Goal: Task Accomplishment & Management: Manage account settings

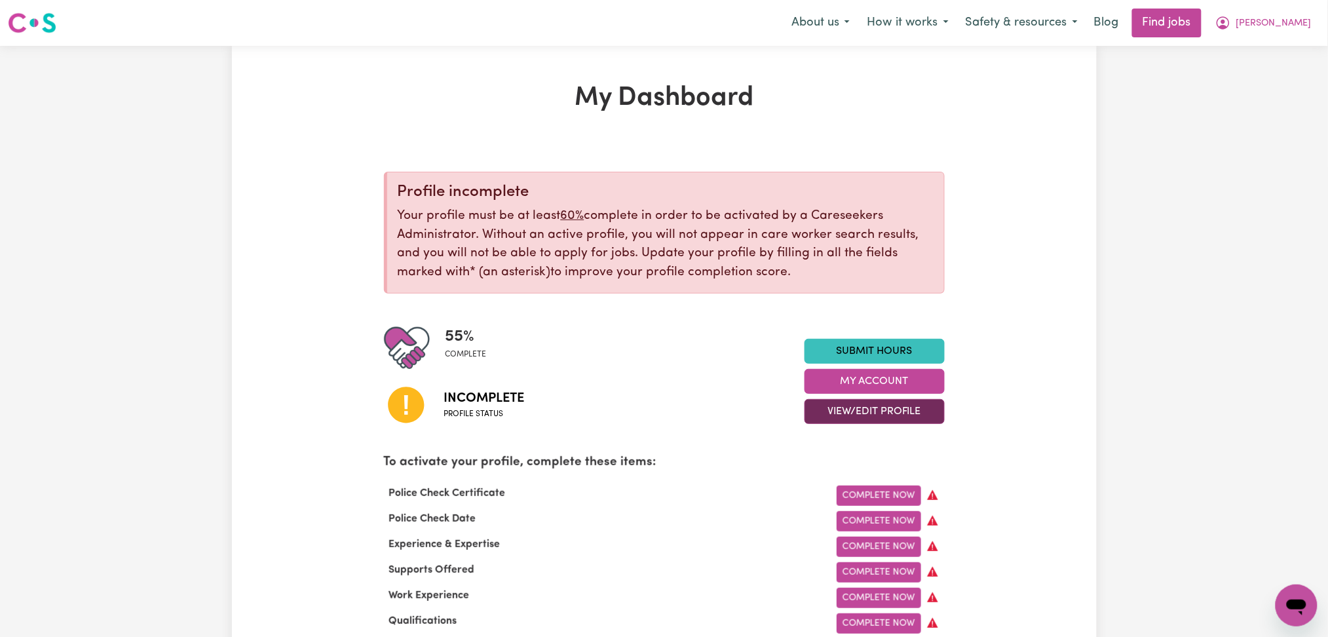
click at [864, 400] on button "View/Edit Profile" at bounding box center [875, 411] width 140 height 25
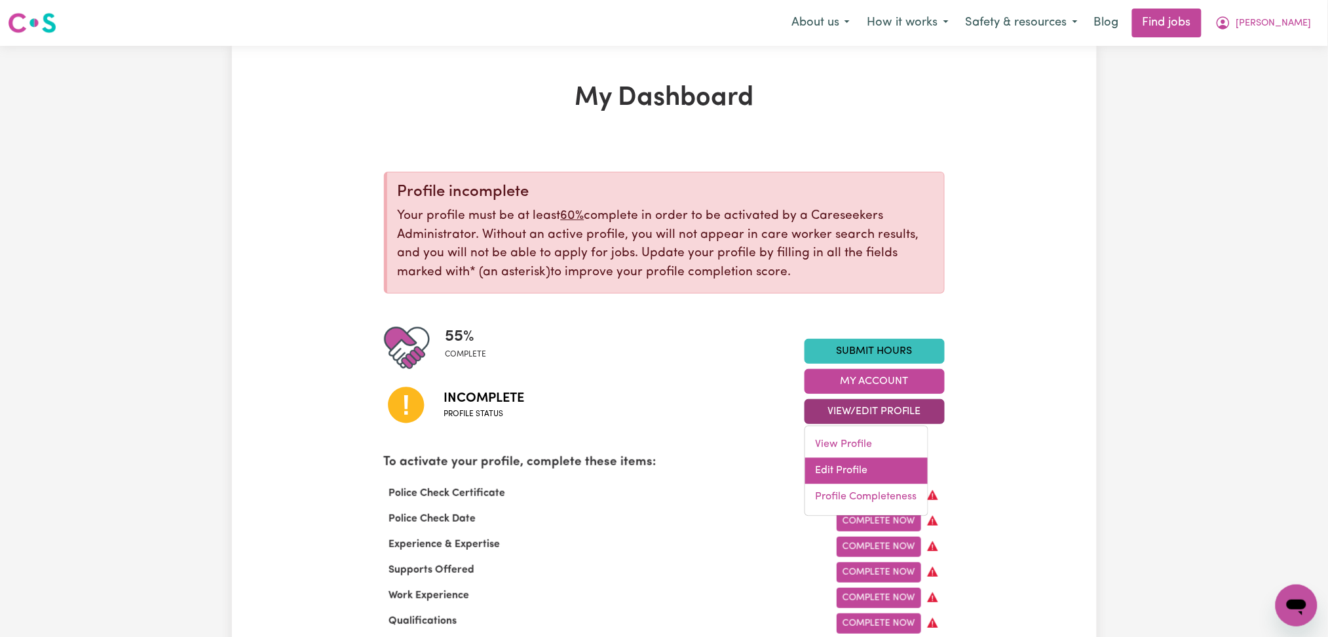
click at [851, 471] on link "Edit Profile" at bounding box center [866, 471] width 123 height 26
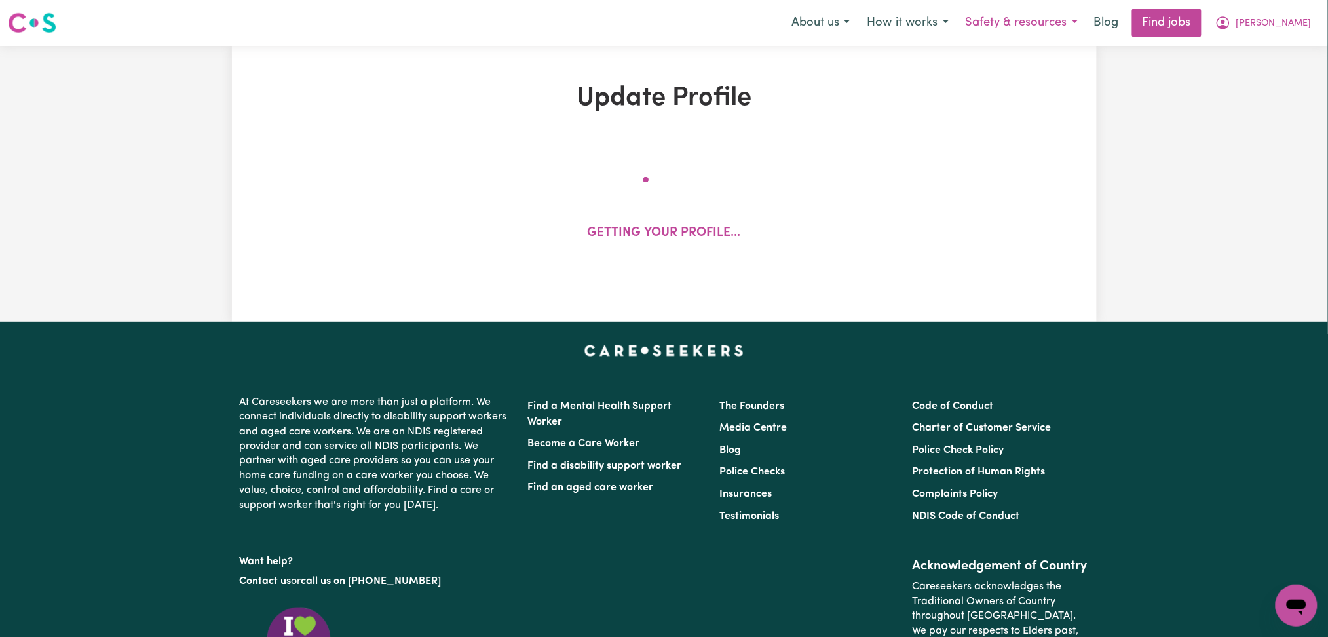
select select "[DEMOGRAPHIC_DATA]"
select select "[DEMOGRAPHIC_DATA] Work Visa"
select select "Studying a healthcare related degree or qualification"
select select "40"
select select "55"
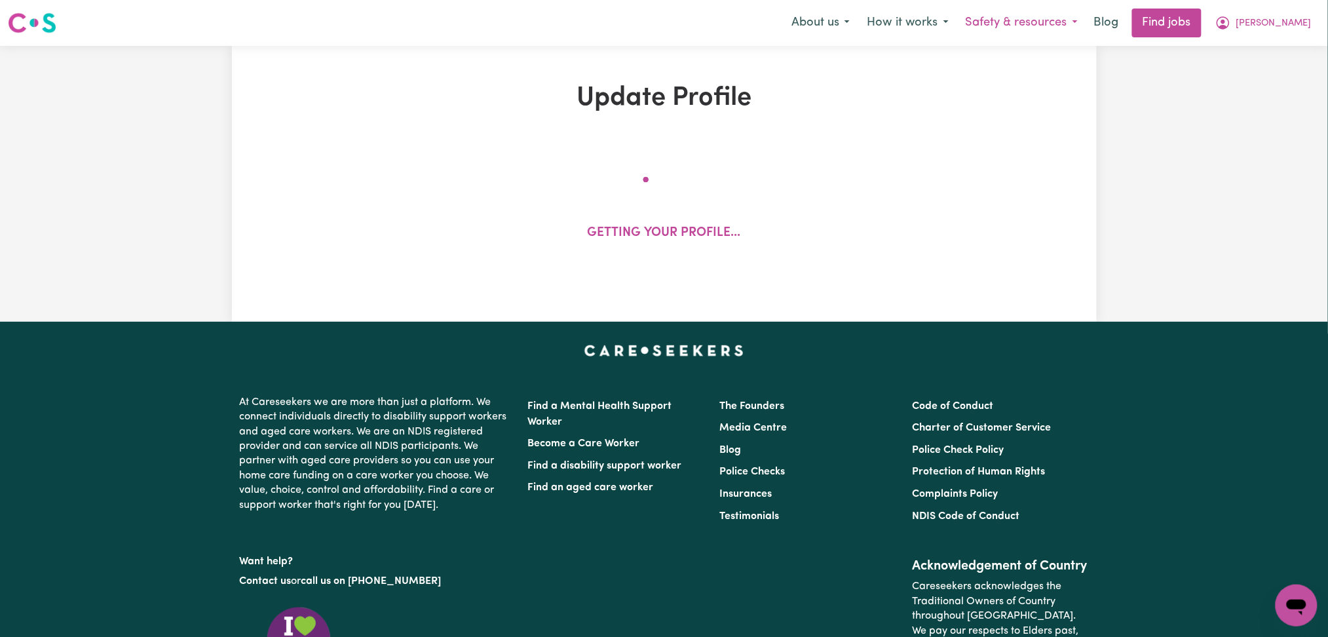
select select "60"
select select "80"
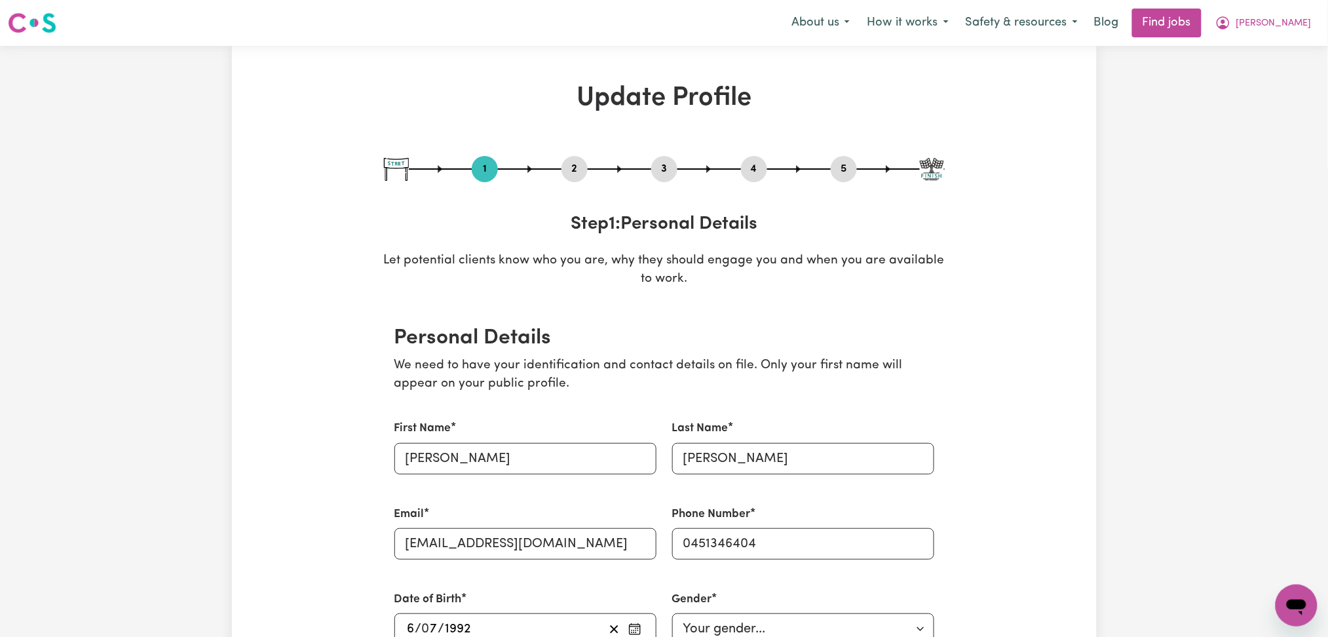
click at [581, 161] on button "2" at bounding box center [575, 169] width 26 height 17
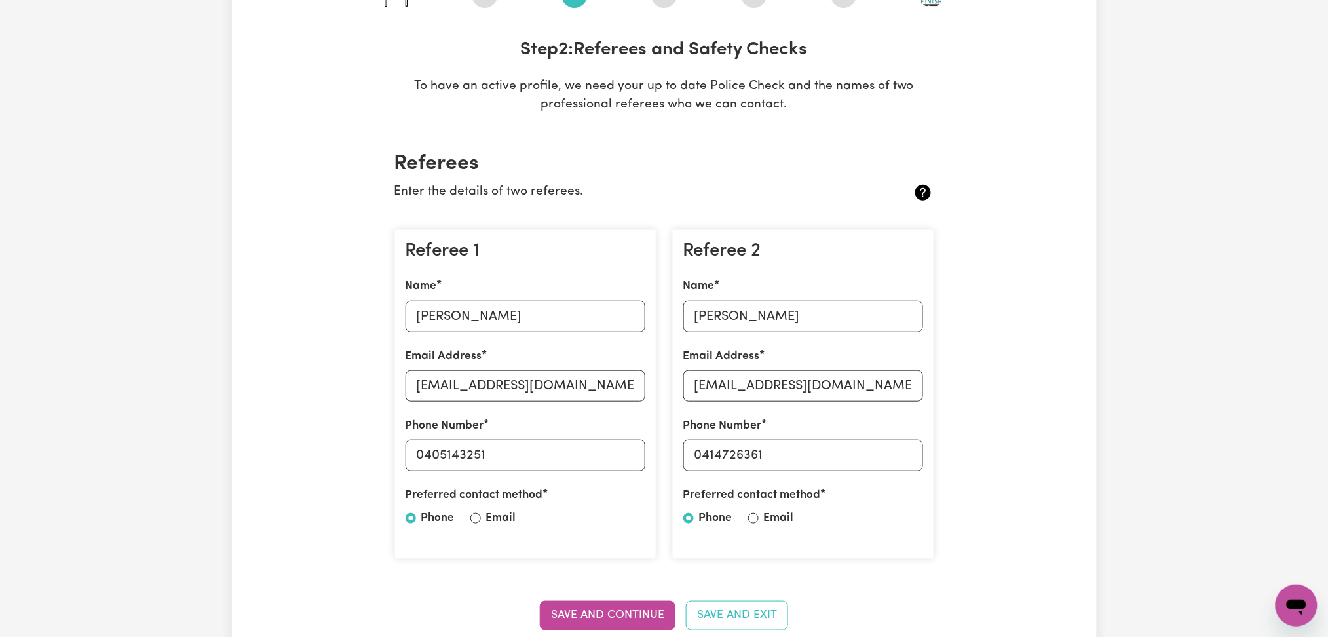
scroll to position [262, 0]
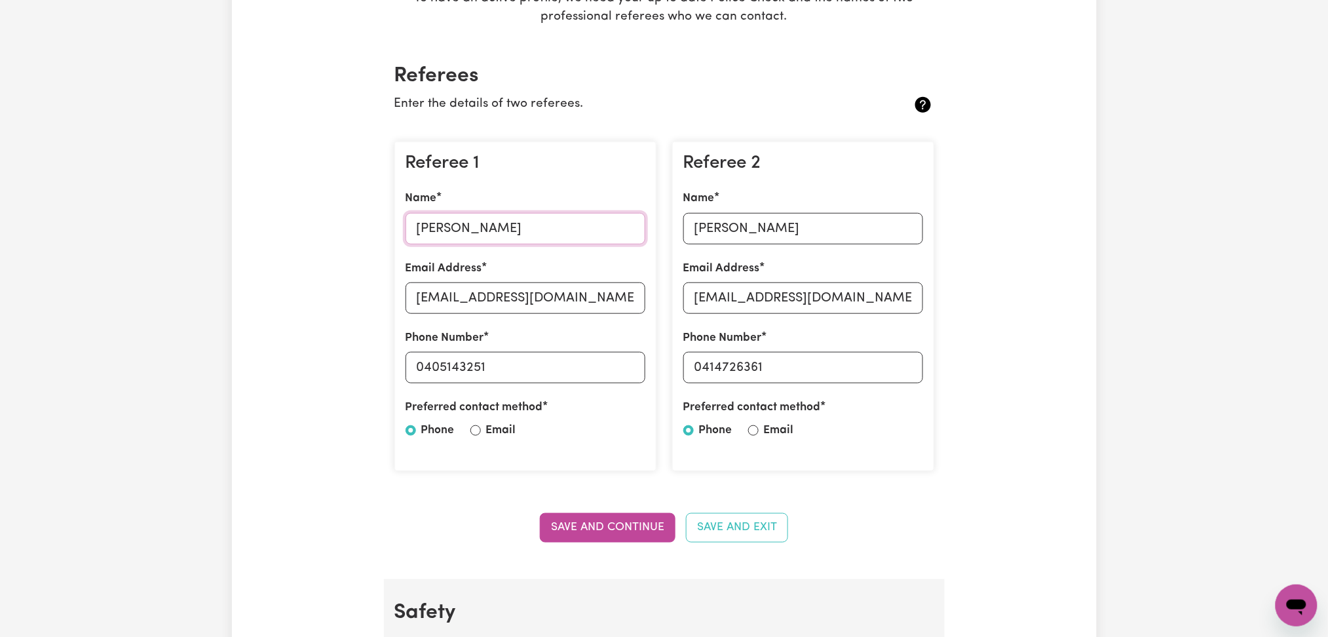
click at [506, 224] on input "[PERSON_NAME]" at bounding box center [526, 228] width 240 height 31
click at [533, 316] on div "Referee 1 Name [PERSON_NAME] Email Address [EMAIL_ADDRESS][DOMAIN_NAME] Phone N…" at bounding box center [526, 307] width 262 height 330
click at [536, 284] on input "[EMAIL_ADDRESS][DOMAIN_NAME]" at bounding box center [526, 297] width 240 height 31
drag, startPoint x: 425, startPoint y: 369, endPoint x: 614, endPoint y: 371, distance: 189.4
click at [614, 371] on input "0405143251" at bounding box center [526, 367] width 240 height 31
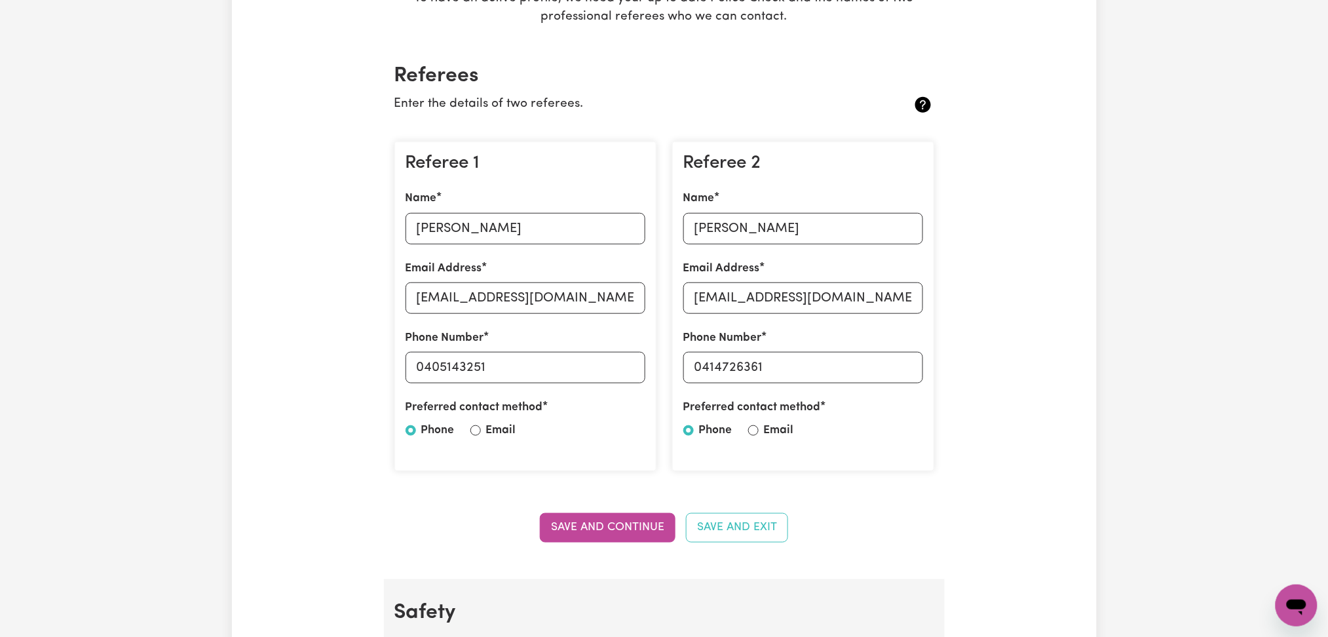
click at [745, 256] on div "Referee 2 Name [PERSON_NAME] Email Address [EMAIL_ADDRESS][DOMAIN_NAME] Phone N…" at bounding box center [803, 307] width 262 height 330
click at [751, 234] on input "[PERSON_NAME]" at bounding box center [804, 228] width 240 height 31
click at [776, 296] on input "[EMAIL_ADDRESS][DOMAIN_NAME]" at bounding box center [804, 297] width 240 height 31
drag, startPoint x: 703, startPoint y: 362, endPoint x: 832, endPoint y: 362, distance: 129.1
click at [832, 362] on input "0414726361" at bounding box center [804, 367] width 240 height 31
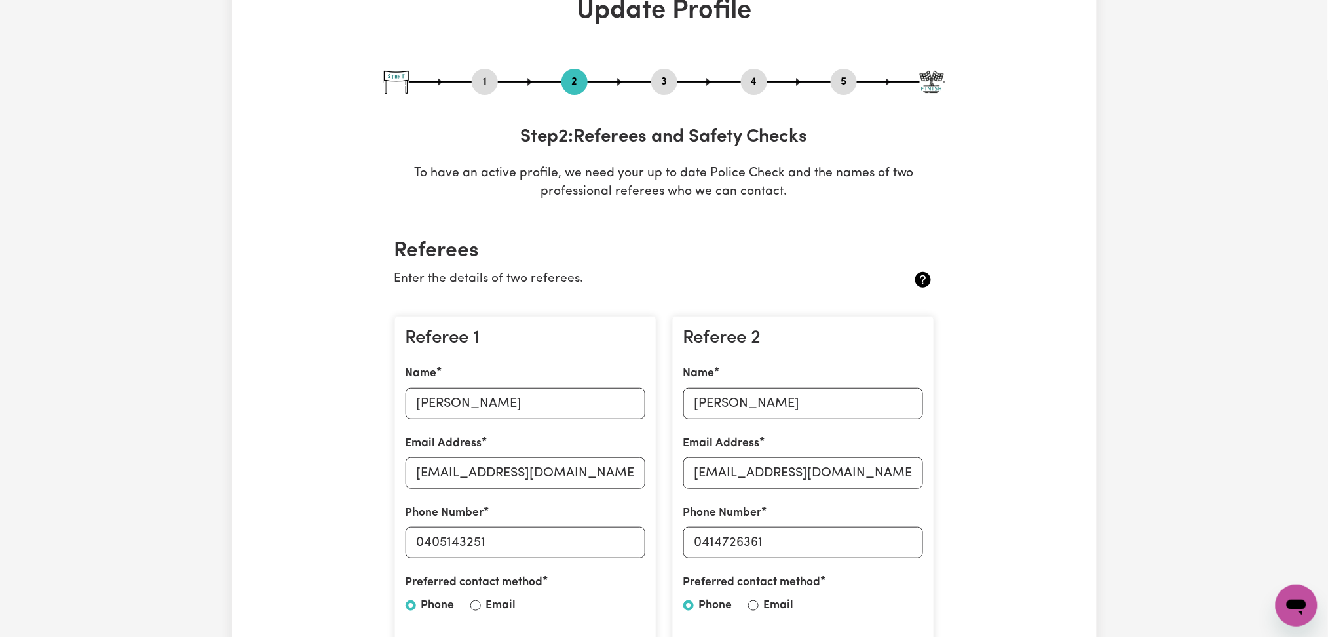
scroll to position [0, 0]
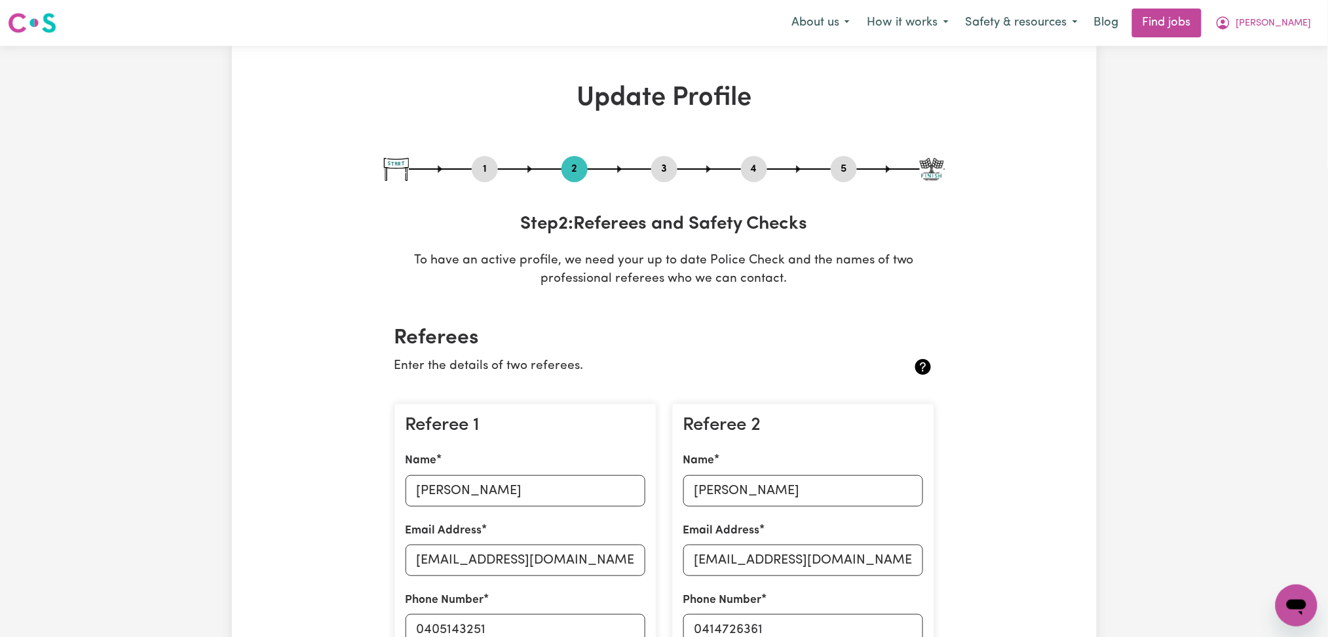
click at [674, 172] on button "3" at bounding box center [664, 169] width 26 height 17
select select "Certificate III (Individual Support)"
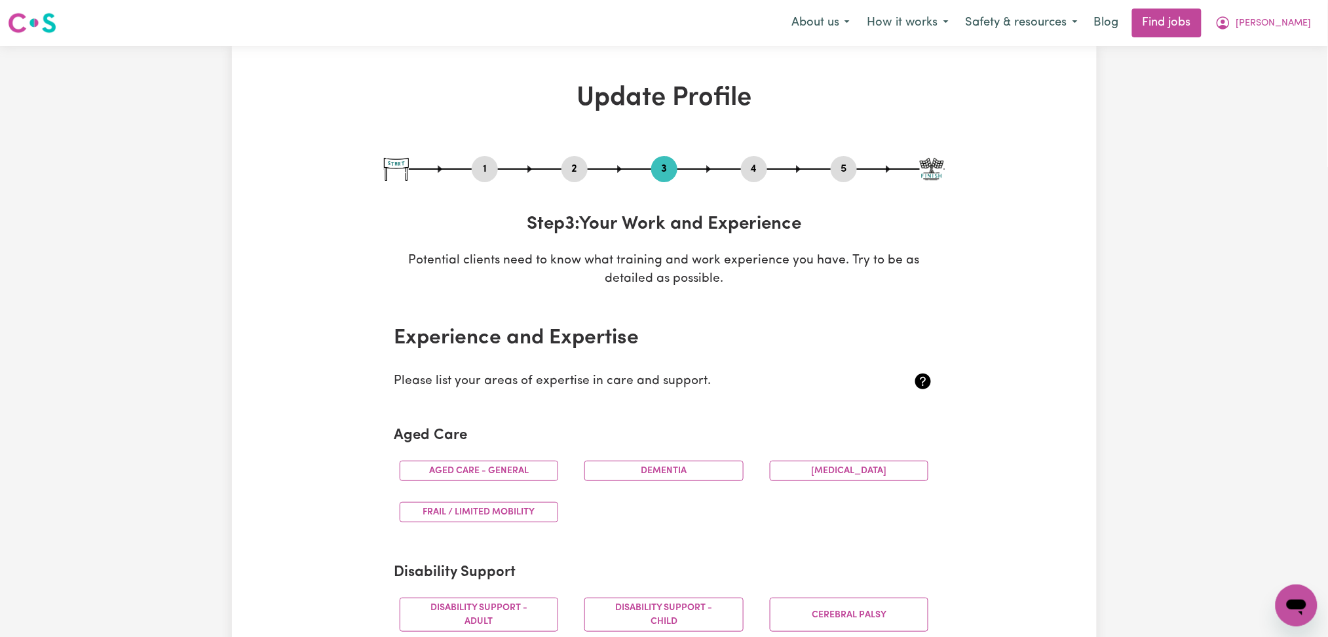
click at [672, 172] on button "3" at bounding box center [664, 169] width 26 height 17
click at [774, 167] on div "1 2 3 4 5" at bounding box center [664, 169] width 561 height 26
click at [753, 167] on button "4" at bounding box center [754, 169] width 26 height 17
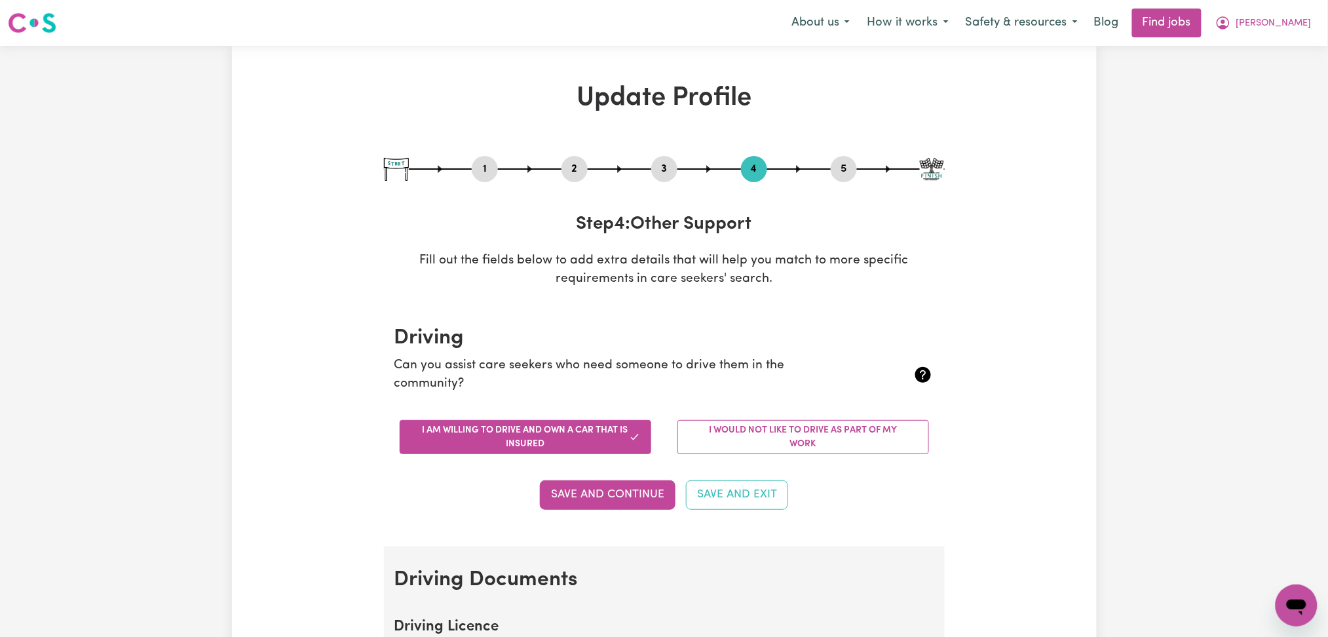
click at [845, 171] on button "5" at bounding box center [844, 169] width 26 height 17
select select "I am providing services privately on my own"
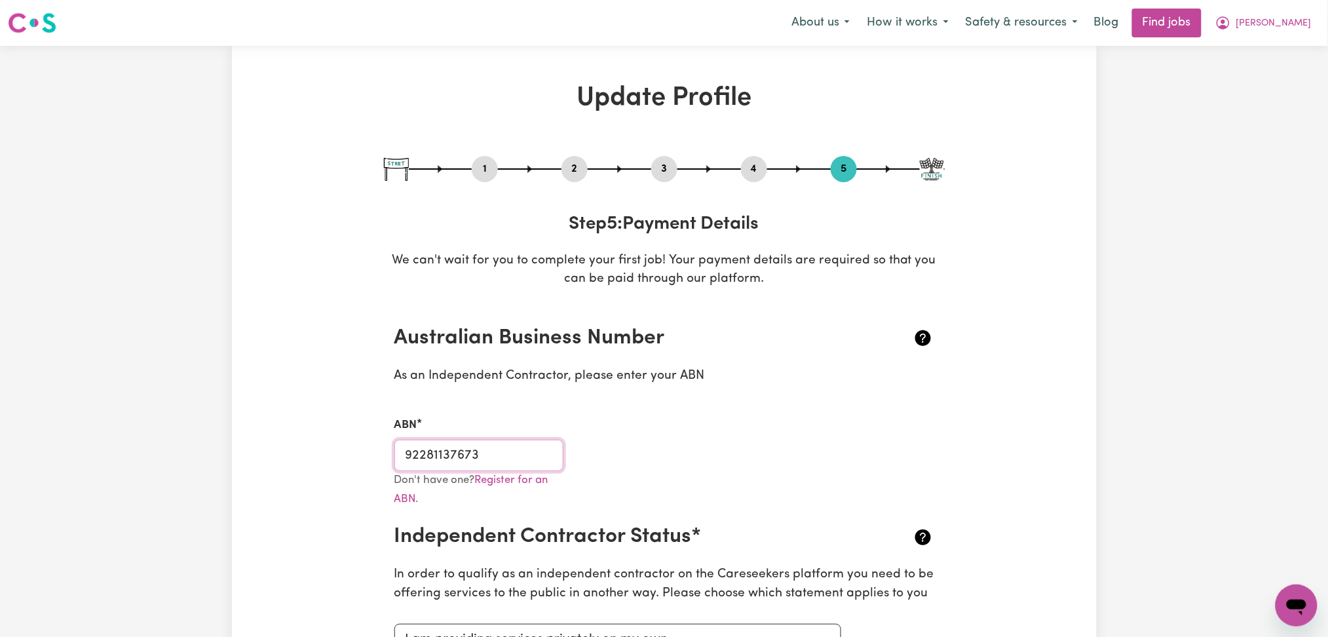
click at [419, 457] on input "92281137673" at bounding box center [480, 455] width 170 height 31
click at [1285, 20] on span "[PERSON_NAME]" at bounding box center [1274, 23] width 75 height 14
click at [1261, 75] on link "My Dashboard" at bounding box center [1268, 75] width 104 height 25
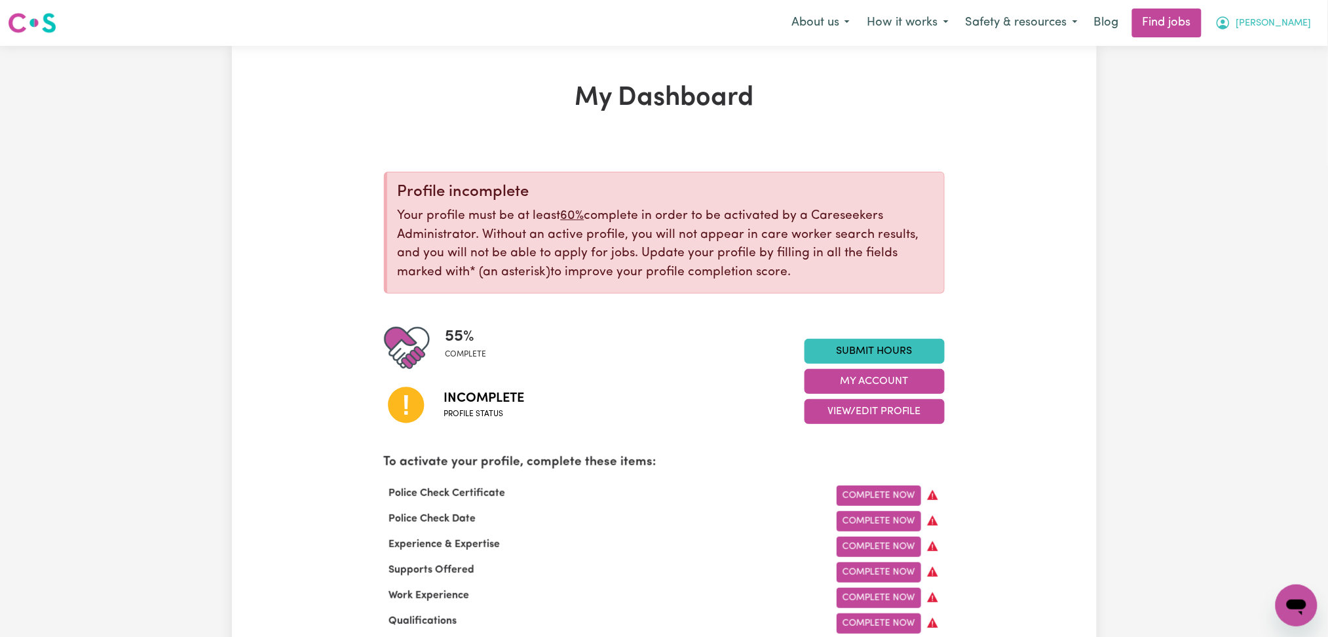
click at [1294, 26] on span "[PERSON_NAME]" at bounding box center [1274, 23] width 75 height 14
click at [1282, 98] on link "Logout" at bounding box center [1268, 100] width 104 height 25
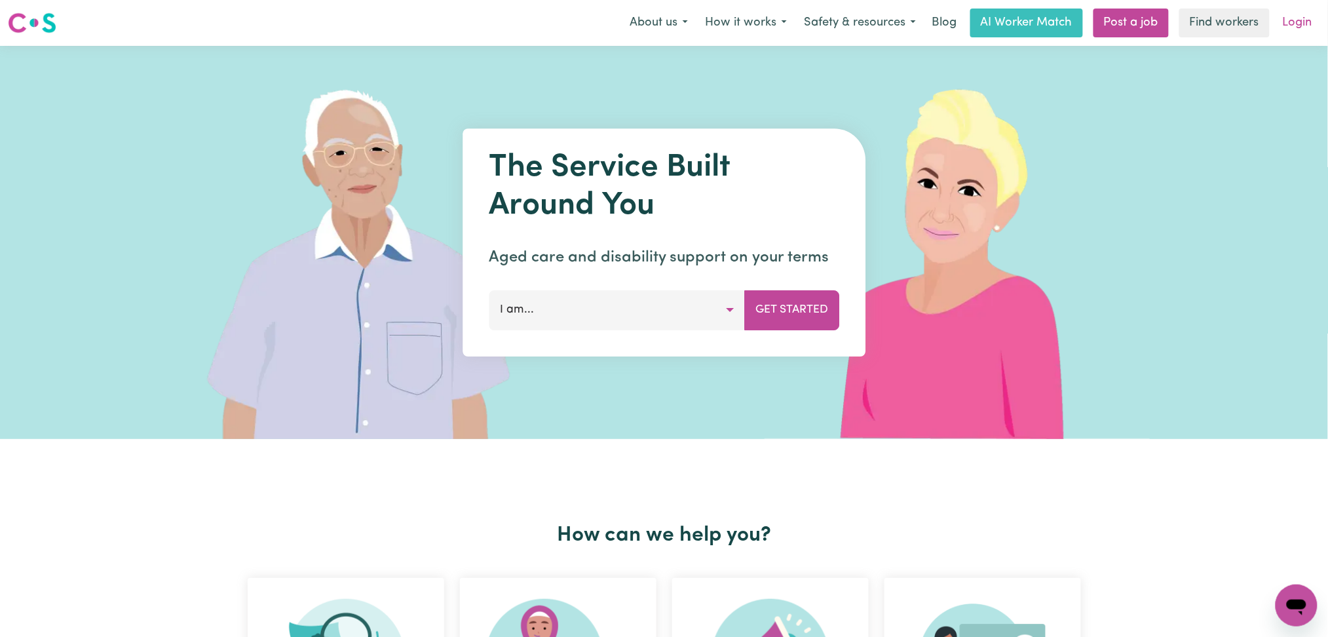
click at [1290, 20] on link "Login" at bounding box center [1297, 23] width 45 height 29
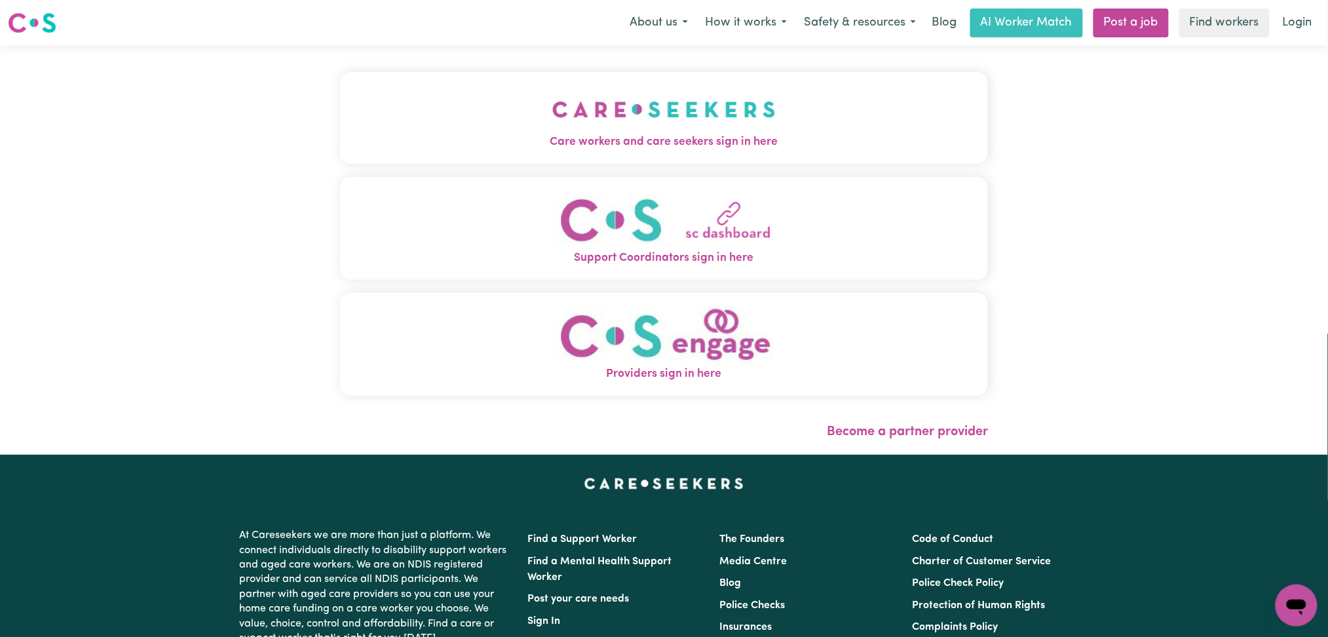
click at [514, 82] on button "Care workers and care seekers sign in here" at bounding box center [664, 118] width 649 height 92
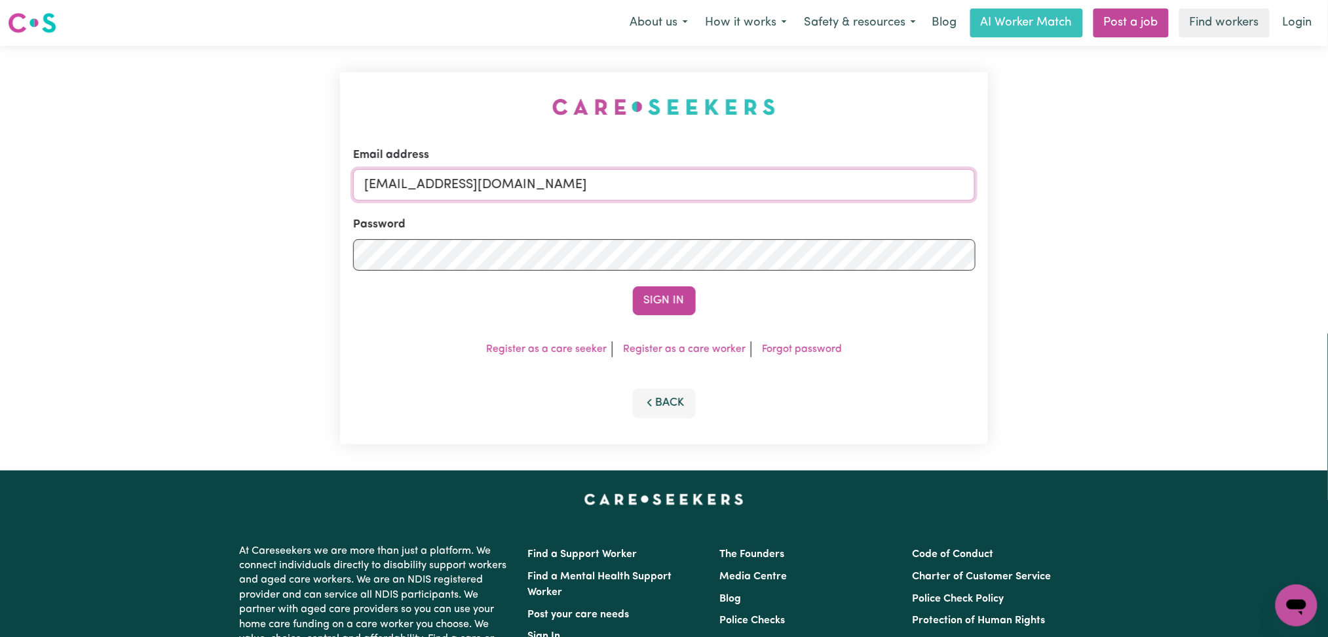
click at [431, 181] on input "[EMAIL_ADDRESS][DOMAIN_NAME]" at bounding box center [664, 184] width 623 height 31
drag, startPoint x: 433, startPoint y: 183, endPoint x: 849, endPoint y: 193, distance: 416.3
click at [881, 182] on input "Superuser~[EMAIL_ADDRESS][DOMAIN_NAME]" at bounding box center [664, 184] width 623 height 31
type input "Superuser~[EMAIL_ADDRESS][DOMAIN_NAME]"
click at [650, 304] on button "Sign In" at bounding box center [664, 300] width 63 height 29
